Goal: Task Accomplishment & Management: Complete application form

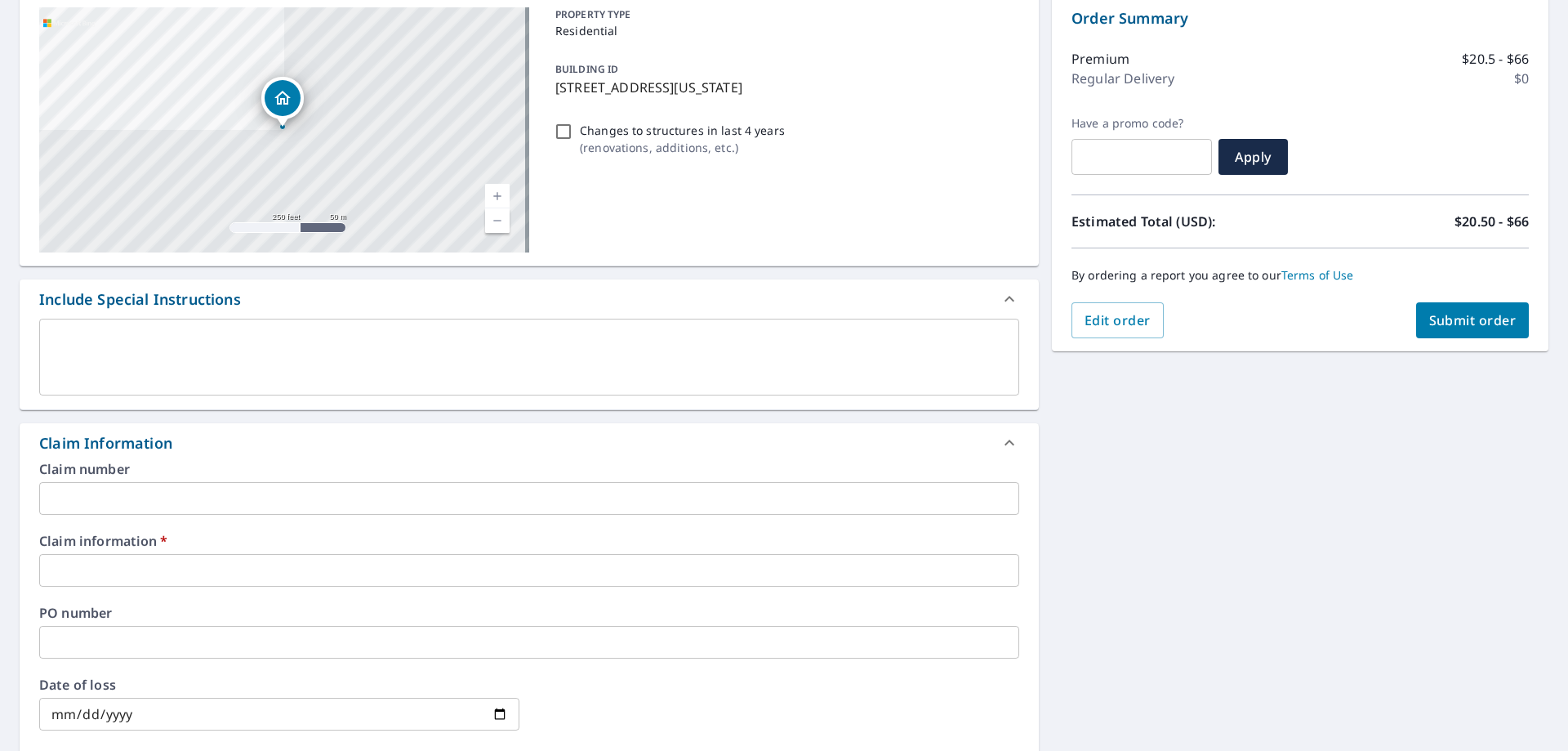
scroll to position [245, 0]
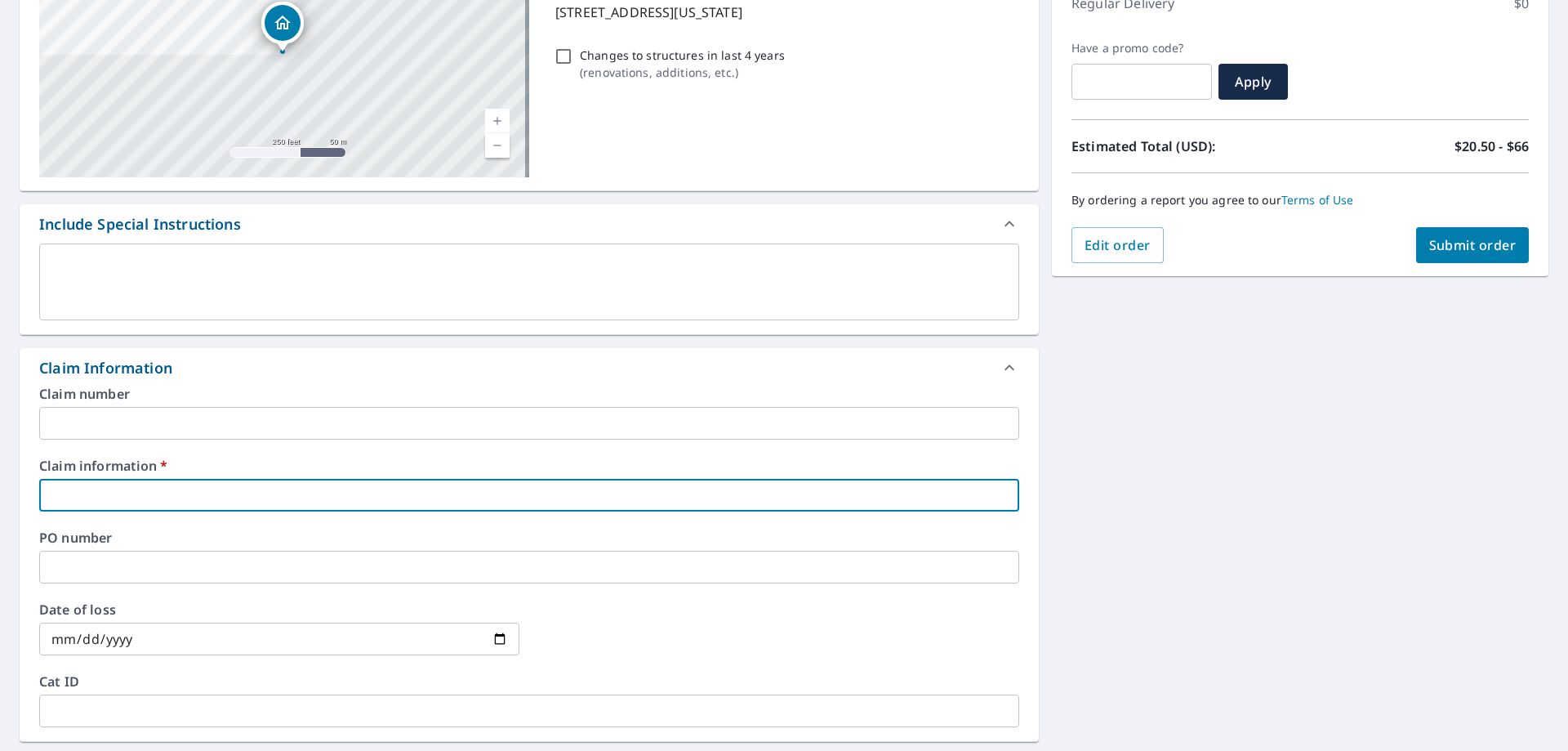
click at [614, 487] on input "text" at bounding box center [529, 495] width 980 height 32
type input "MUDRINICH"
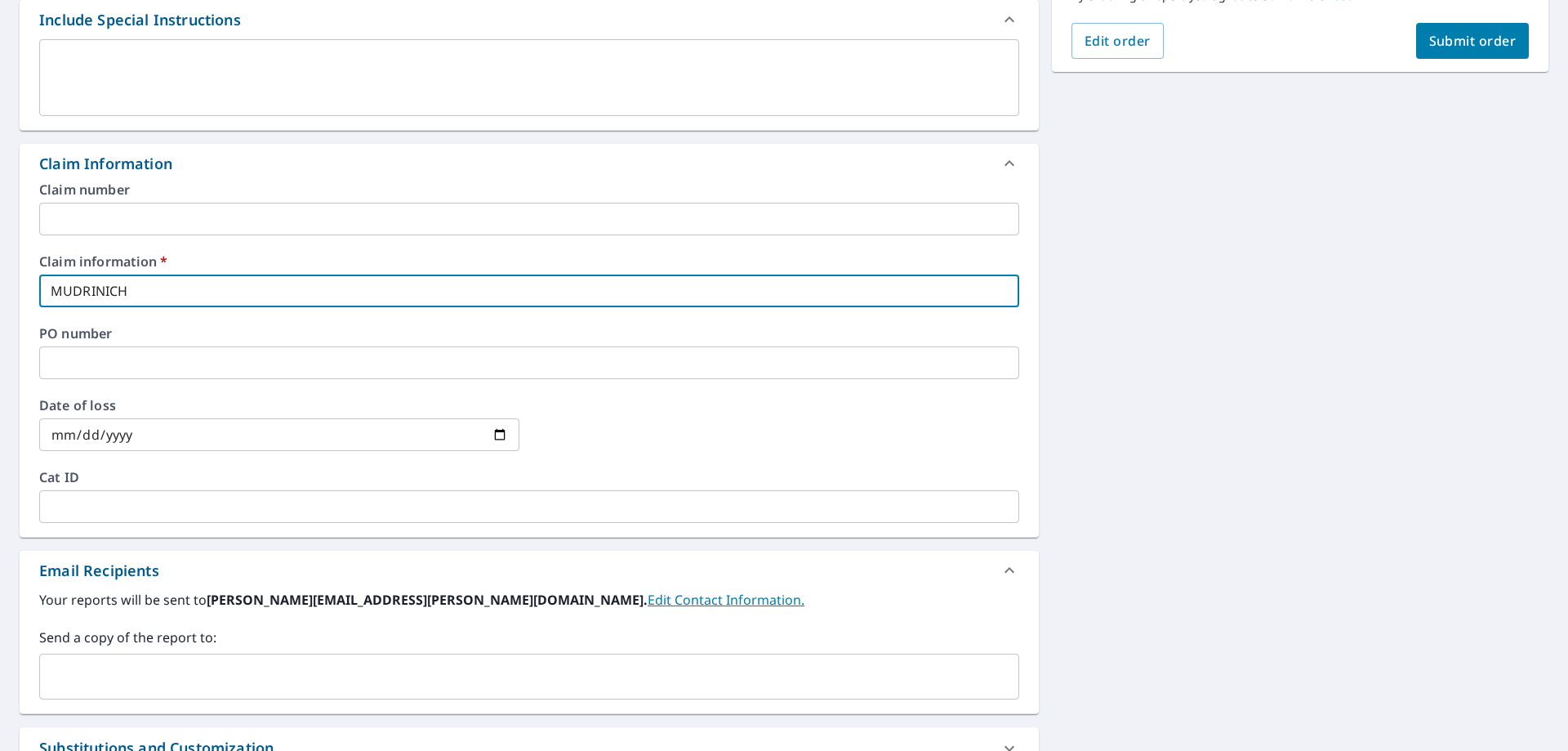
scroll to position [490, 0]
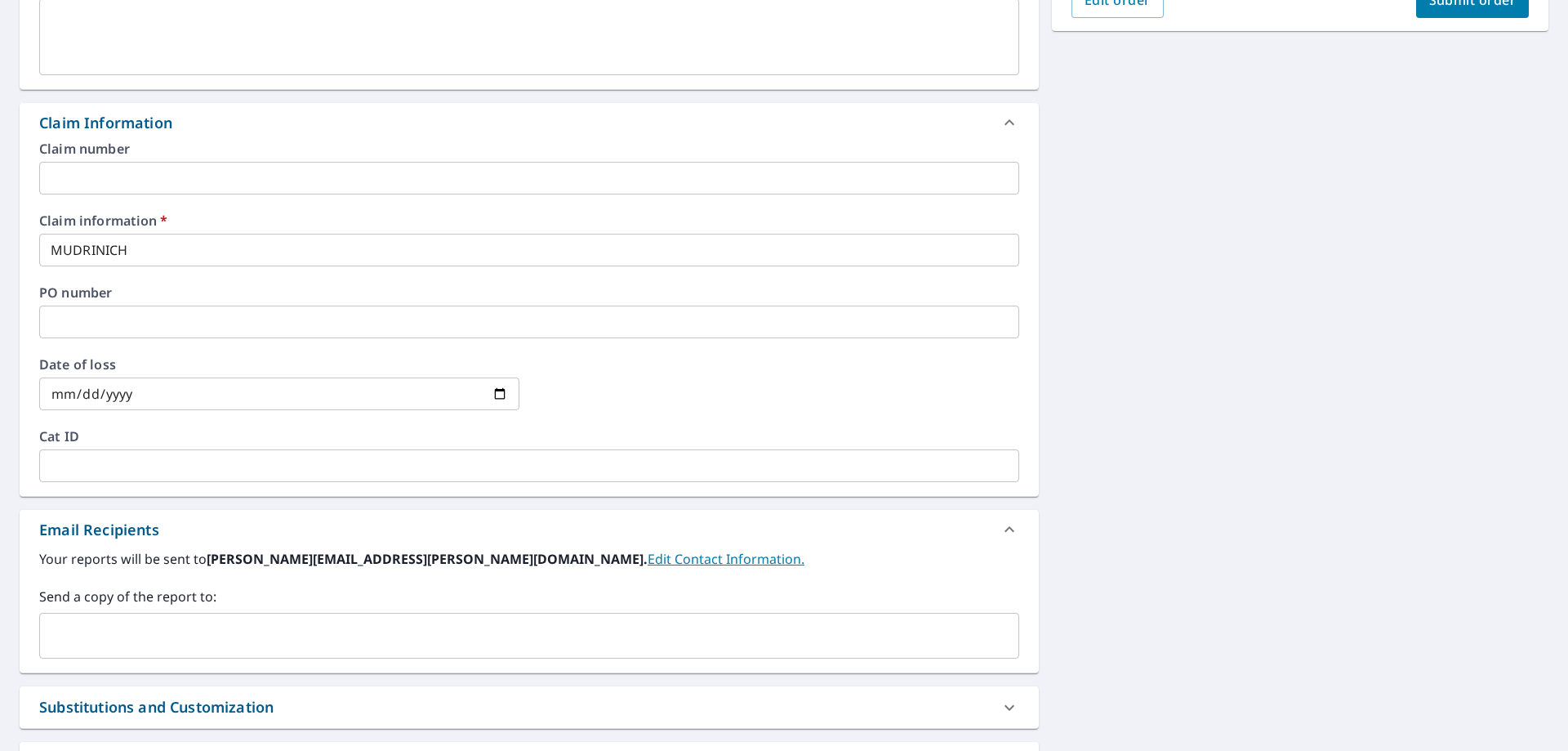
click at [401, 639] on input "text" at bounding box center [517, 635] width 941 height 31
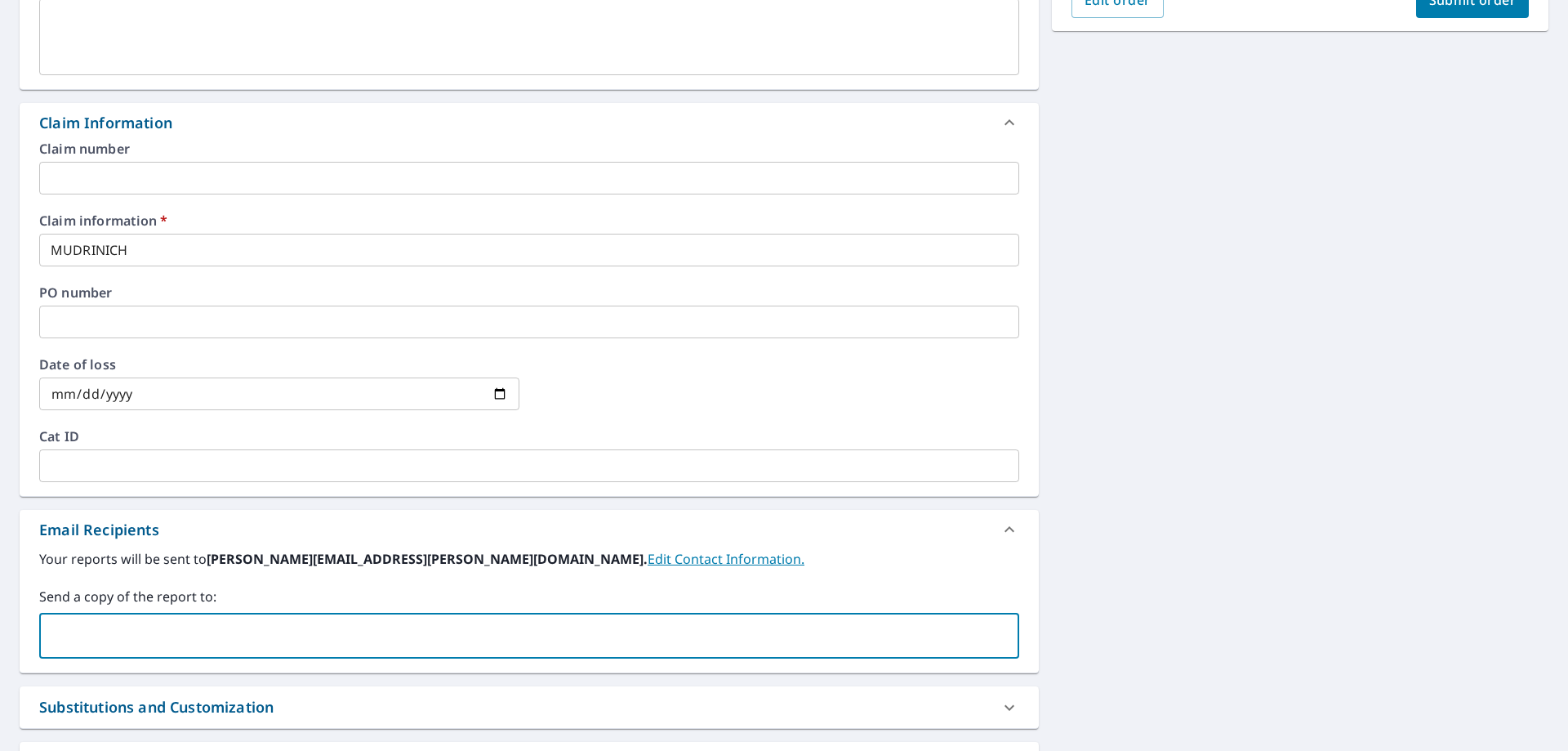
paste input "[EMAIL_ADDRESS][DOMAIN_NAME]"
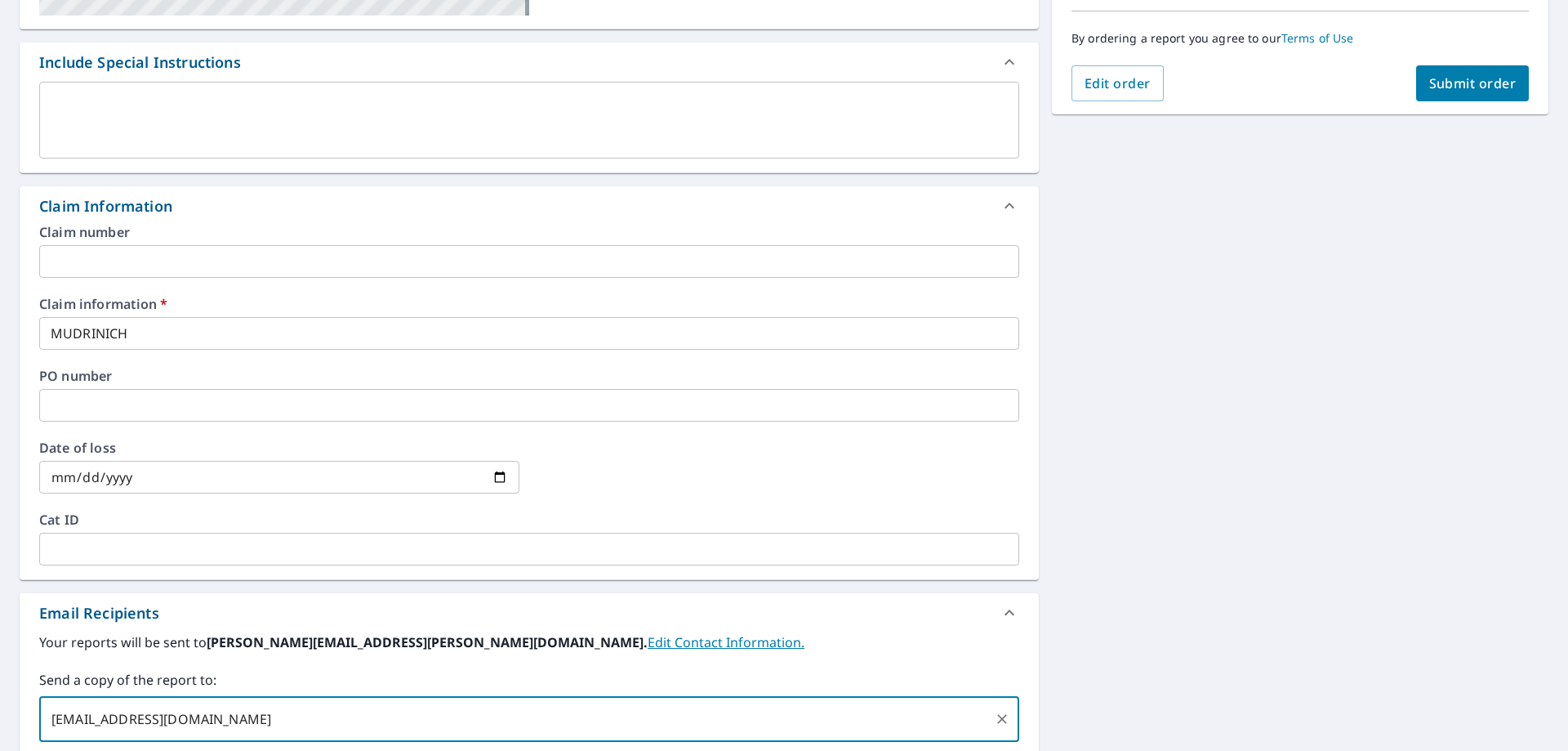
scroll to position [163, 0]
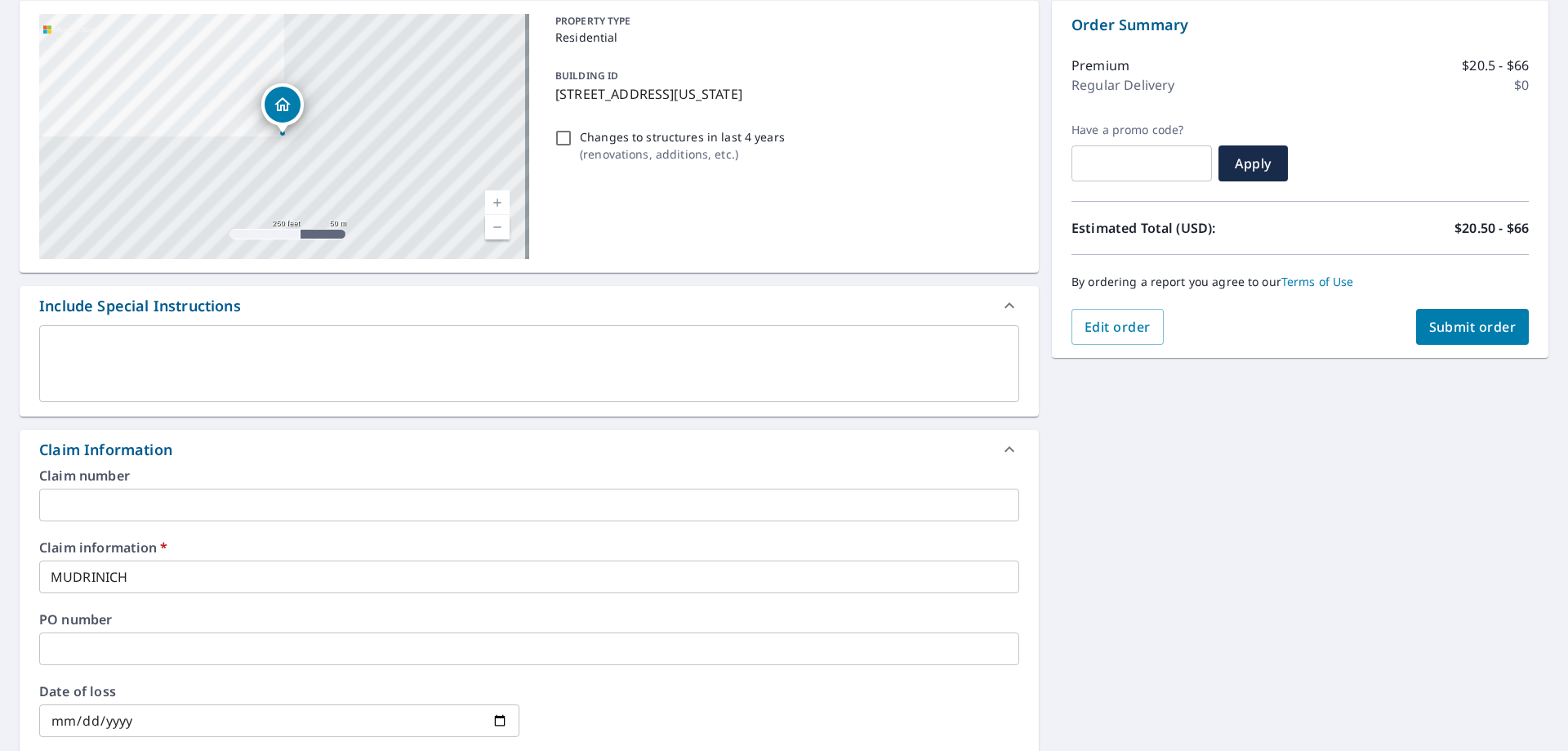
type input "[EMAIL_ADDRESS][DOMAIN_NAME]"
click at [1482, 327] on span "Submit order" at bounding box center [1472, 327] width 87 height 18
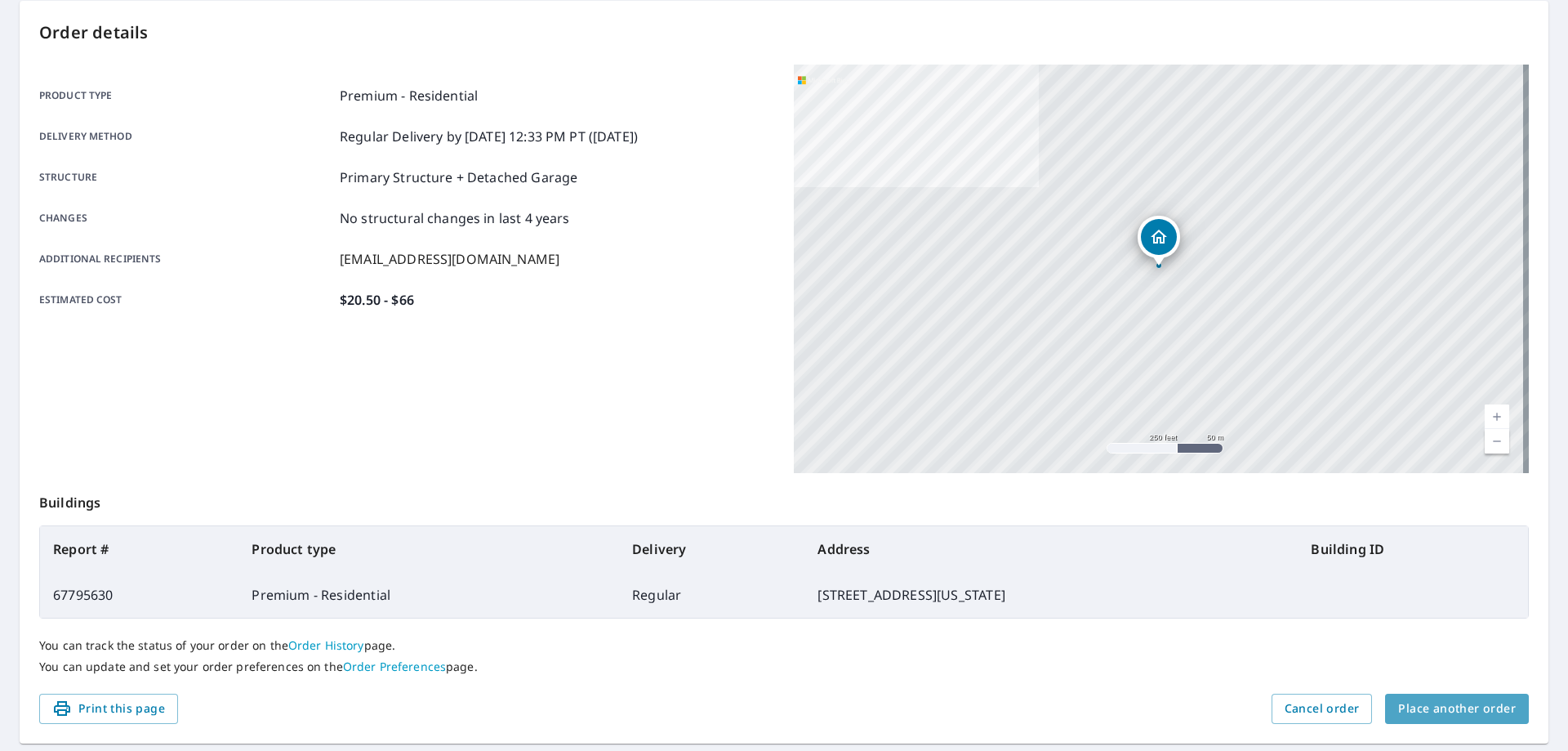
click at [1465, 707] on span "Place another order" at bounding box center [1457, 709] width 118 height 21
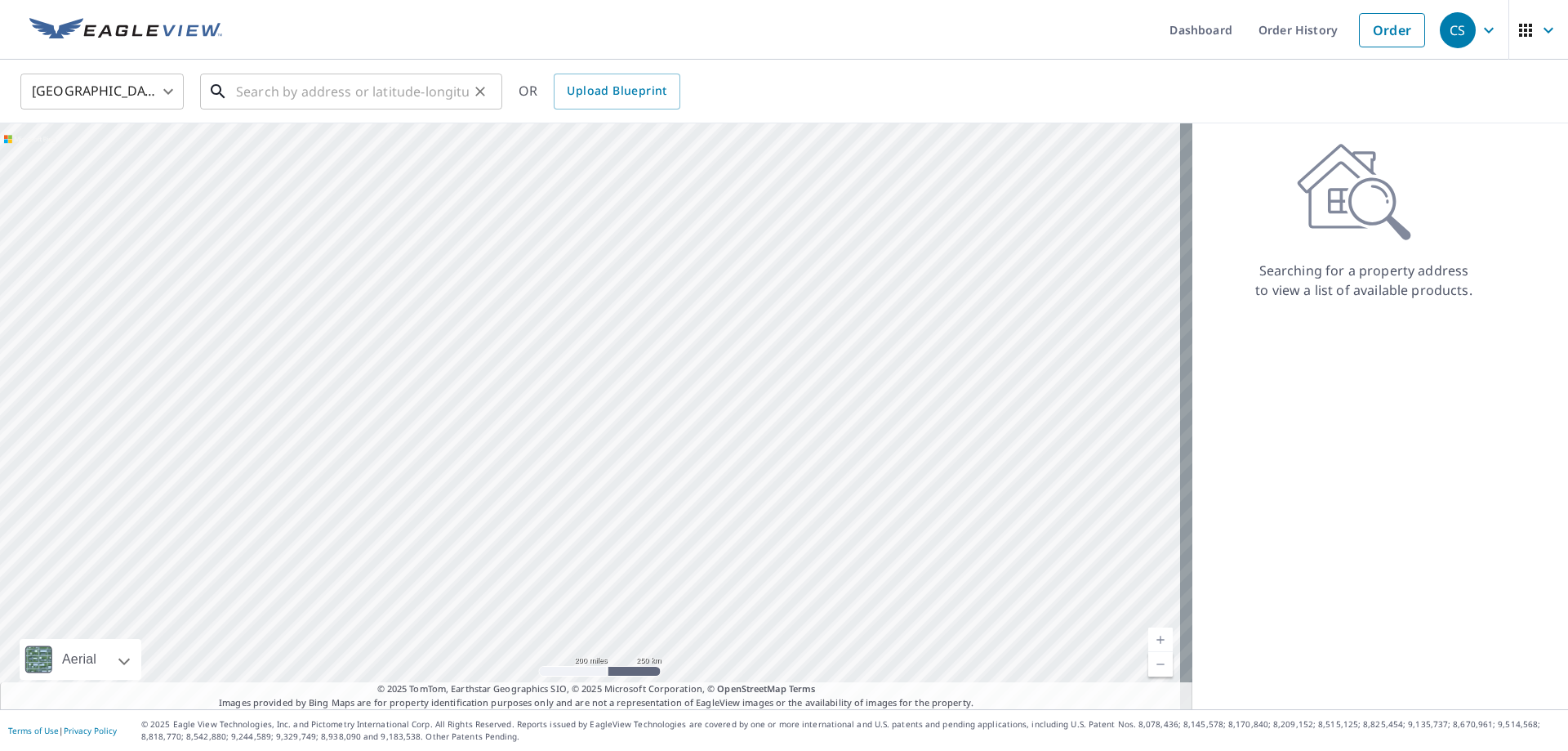
click at [427, 95] on input "text" at bounding box center [352, 91] width 233 height 46
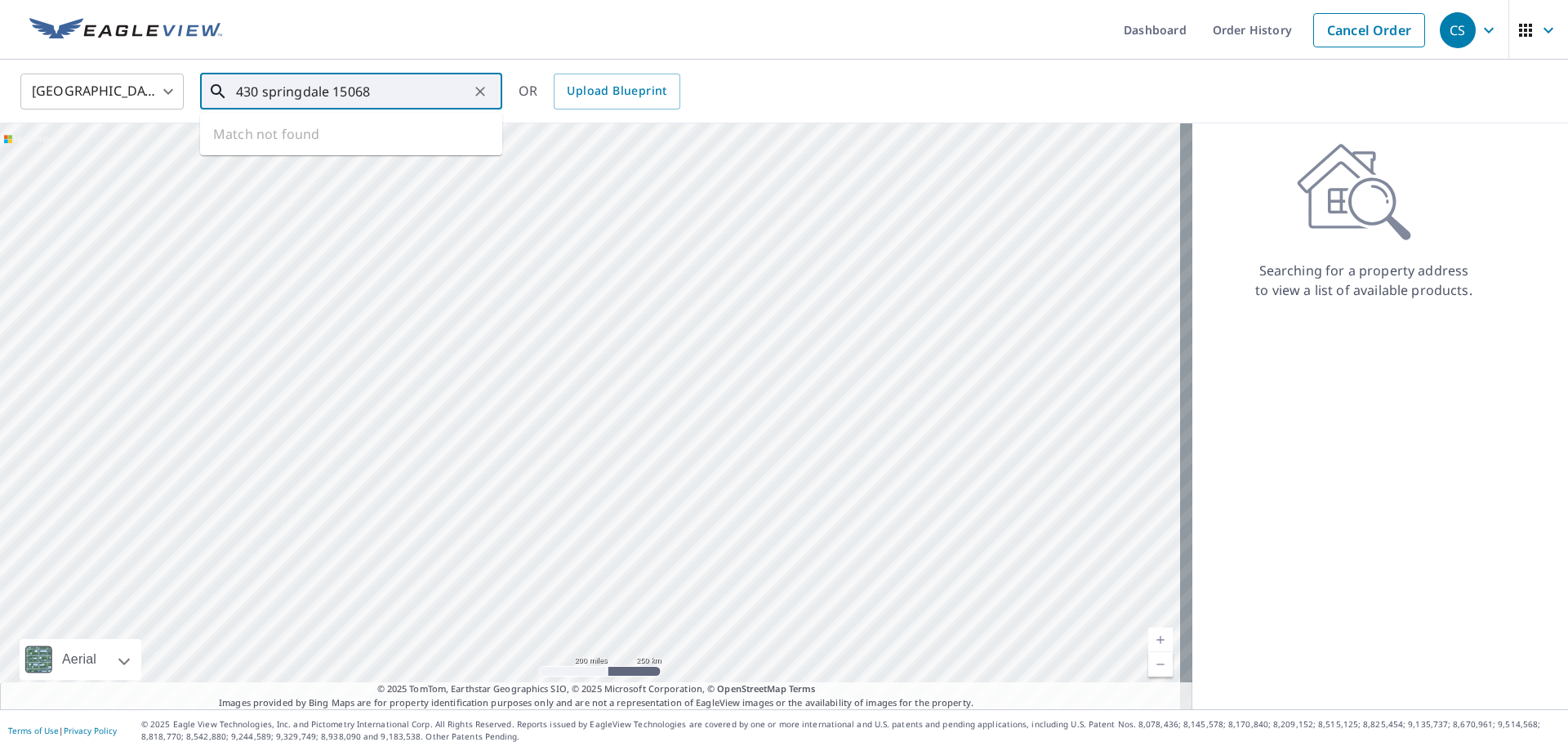
type input "430 springdale 15068"
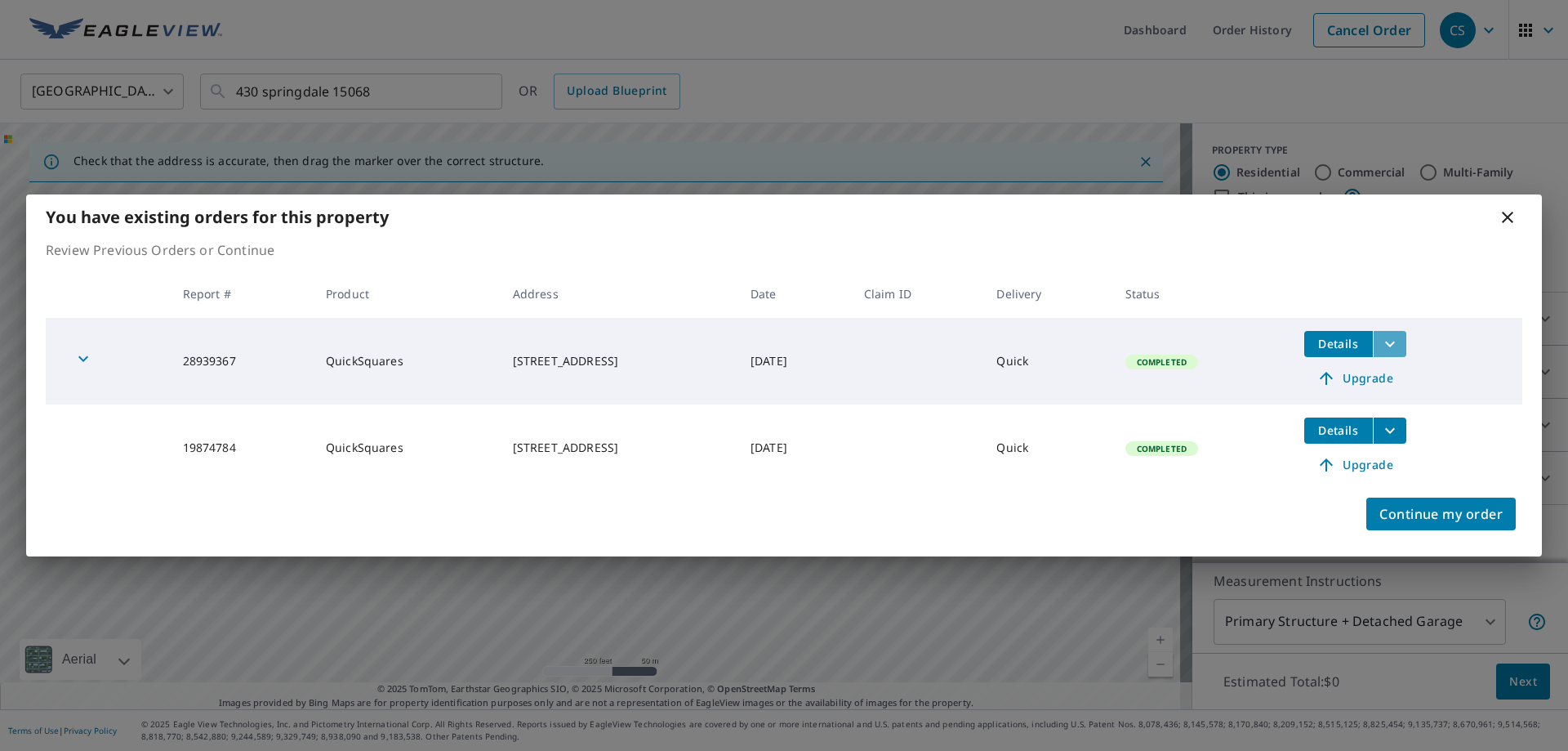
click at [1400, 343] on icon "filesDropdownBtn-28939367" at bounding box center [1390, 344] width 20 height 20
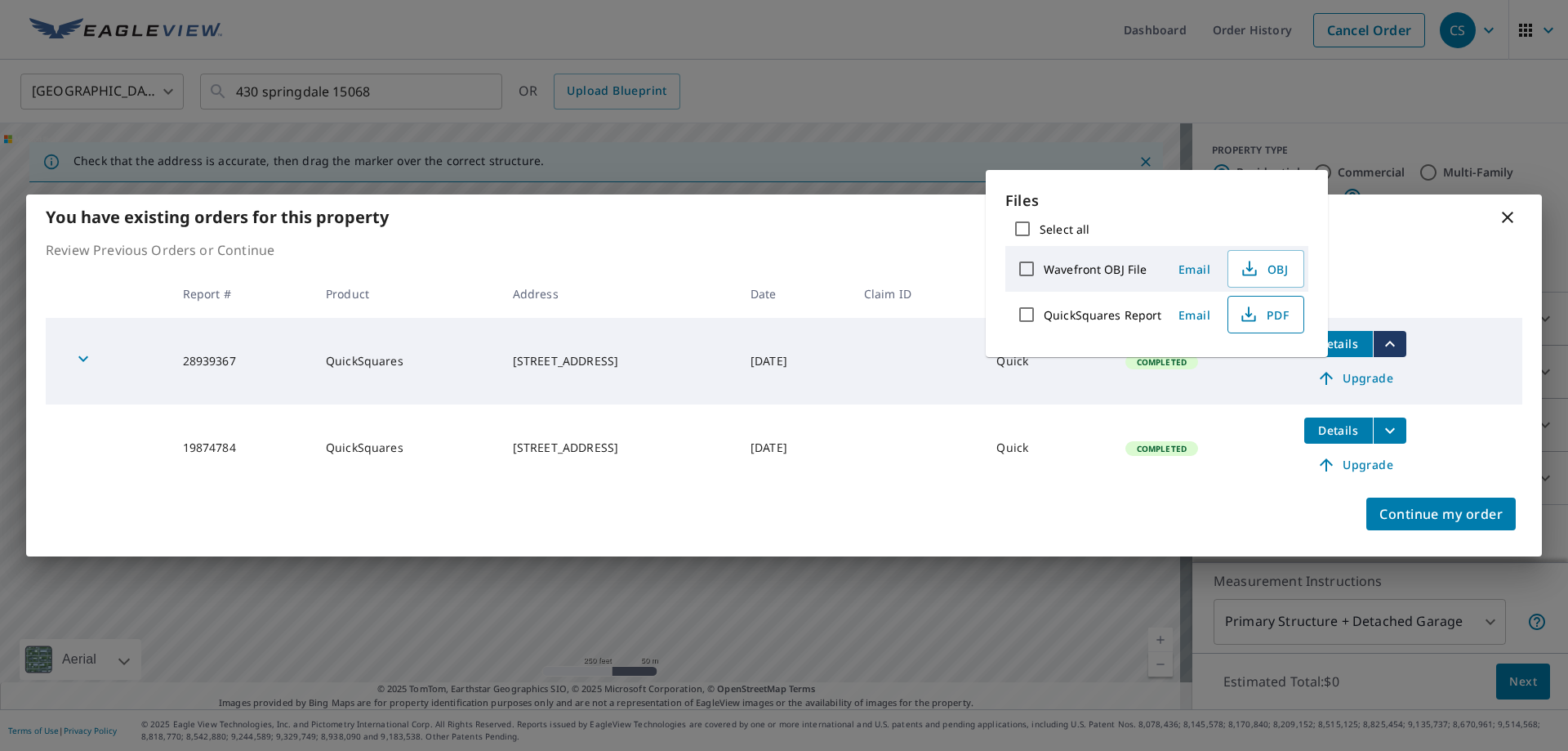
click at [1258, 308] on span "PDF" at bounding box center [1264, 314] width 52 height 20
click at [1480, 140] on div "You have existing orders for this property Review Previous Orders or Continue R…" at bounding box center [784, 376] width 1568 height 751
